Goal: Use online tool/utility: Utilize a website feature to perform a specific function

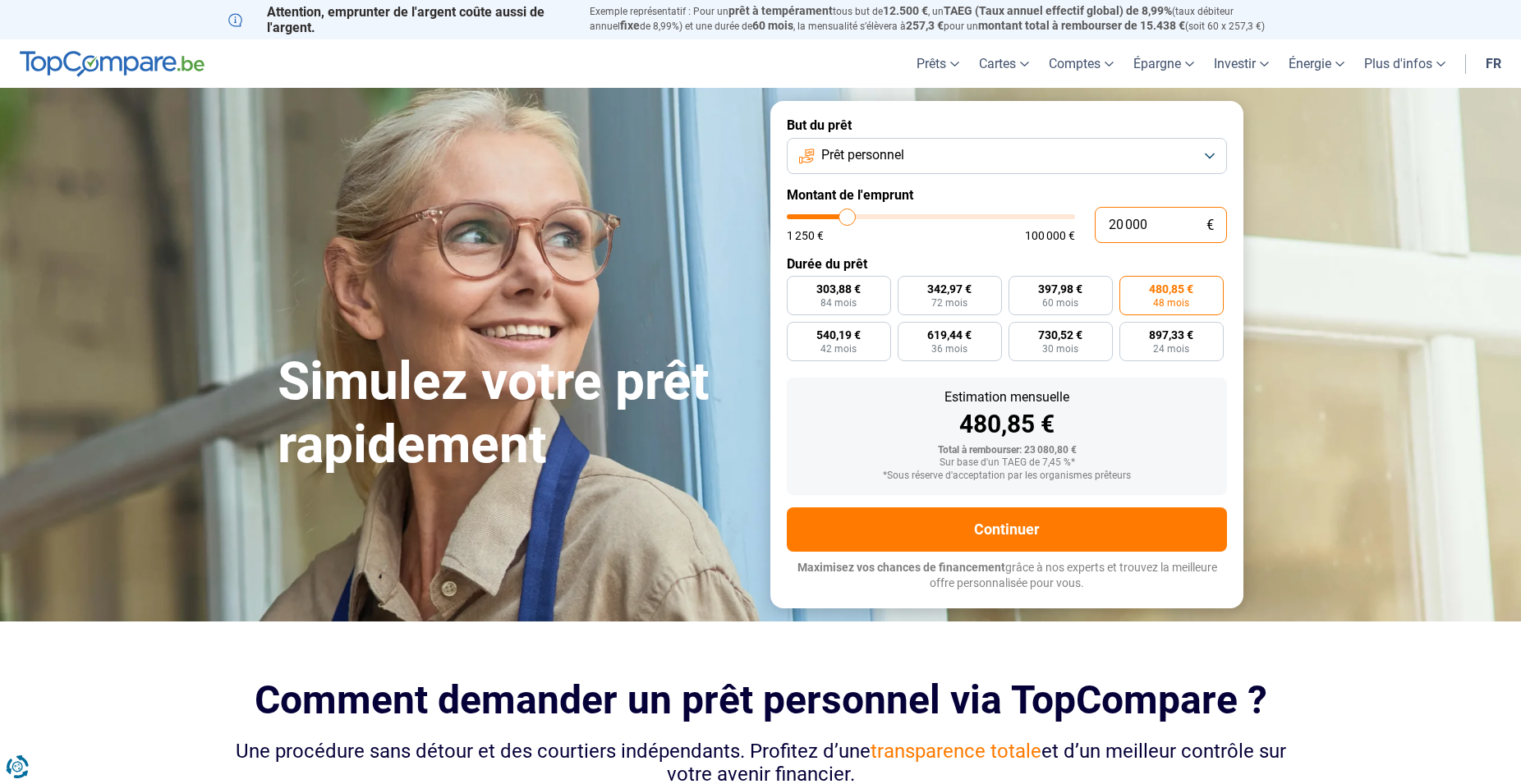
click at [1122, 218] on input "20 000" at bounding box center [1160, 225] width 133 height 36
type input "2 000"
type input "2000"
type input "22 000"
type input "22000"
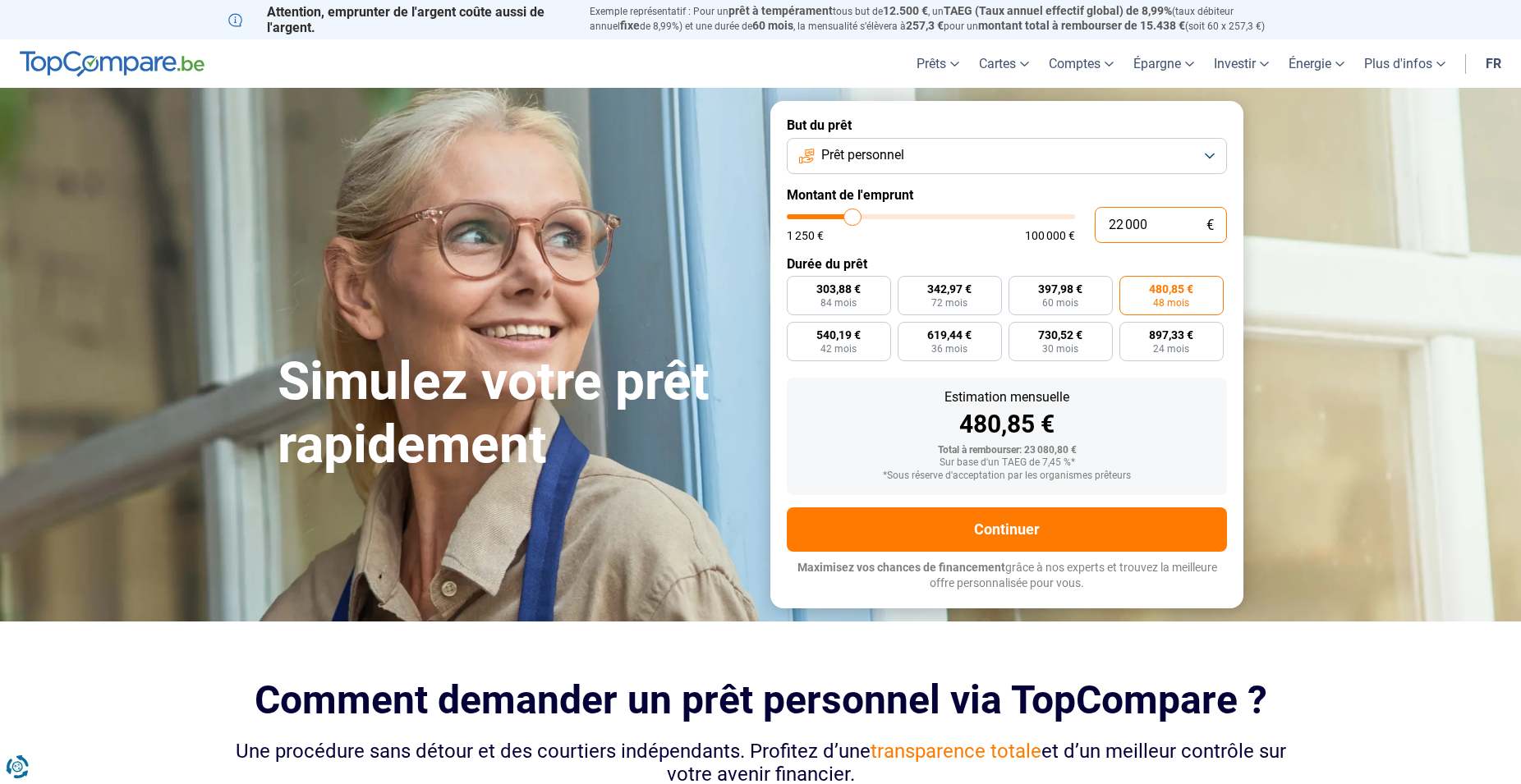
radio input "false"
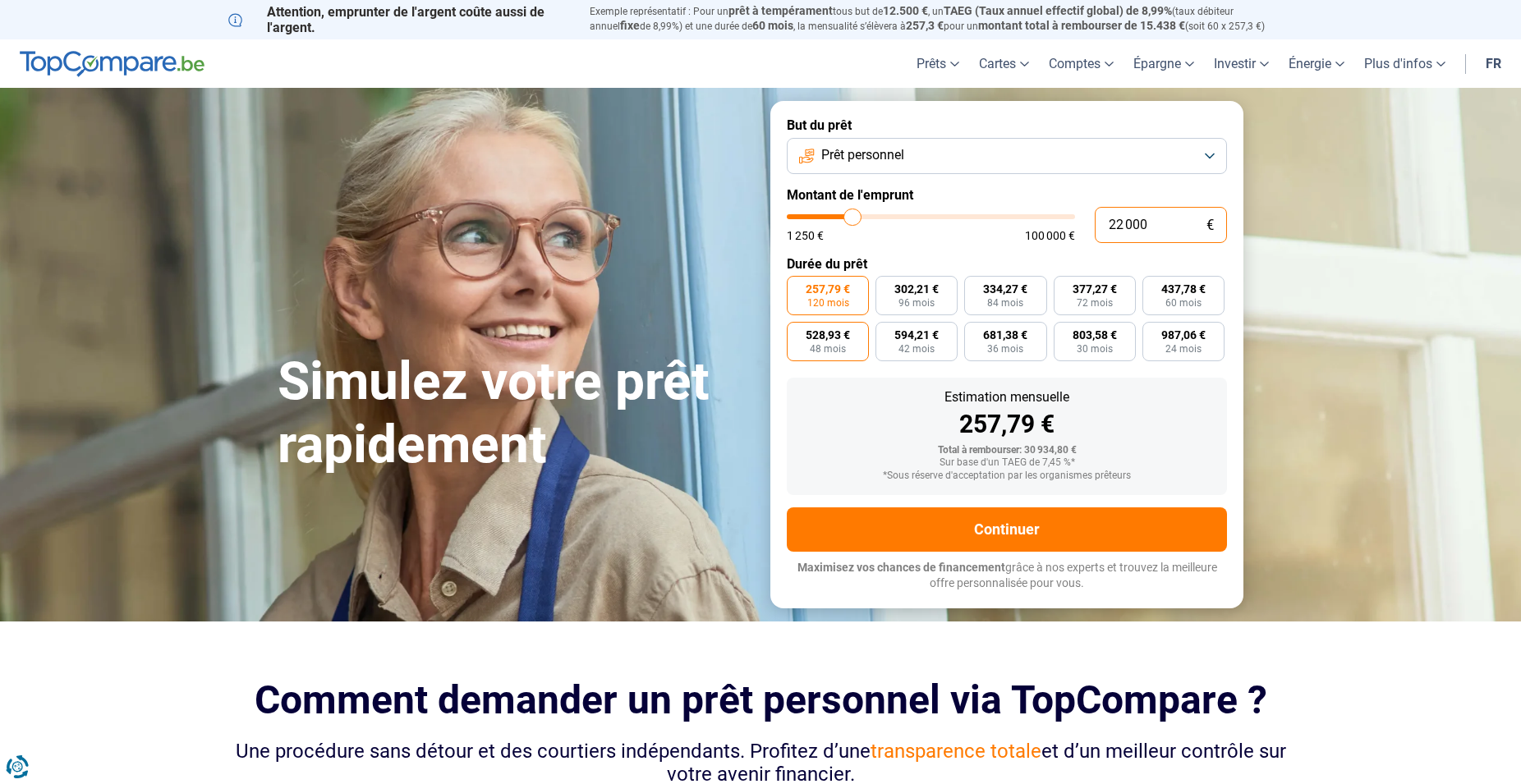
type input "22 000"
click at [836, 339] on span "528,93 €" at bounding box center [827, 335] width 44 height 12
click at [797, 333] on input "528,93 € 48 mois" at bounding box center [791, 327] width 11 height 11
radio input "true"
